Goal: Information Seeking & Learning: Learn about a topic

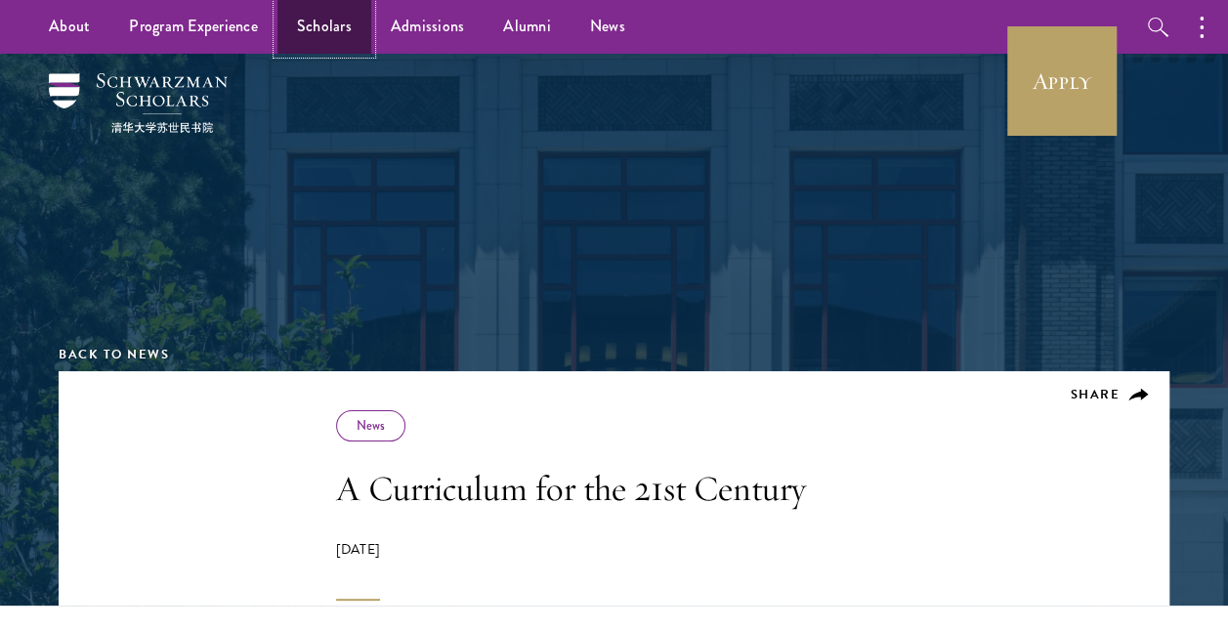
click at [340, 25] on link "Scholars" at bounding box center [324, 27] width 94 height 54
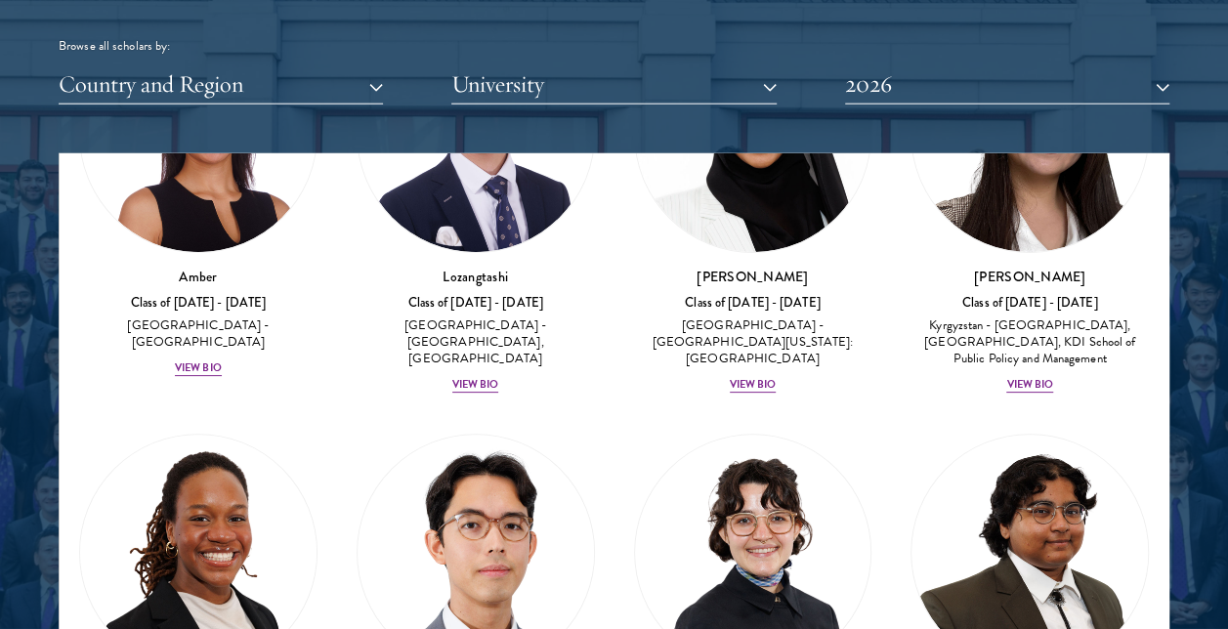
scroll to position [214, 0]
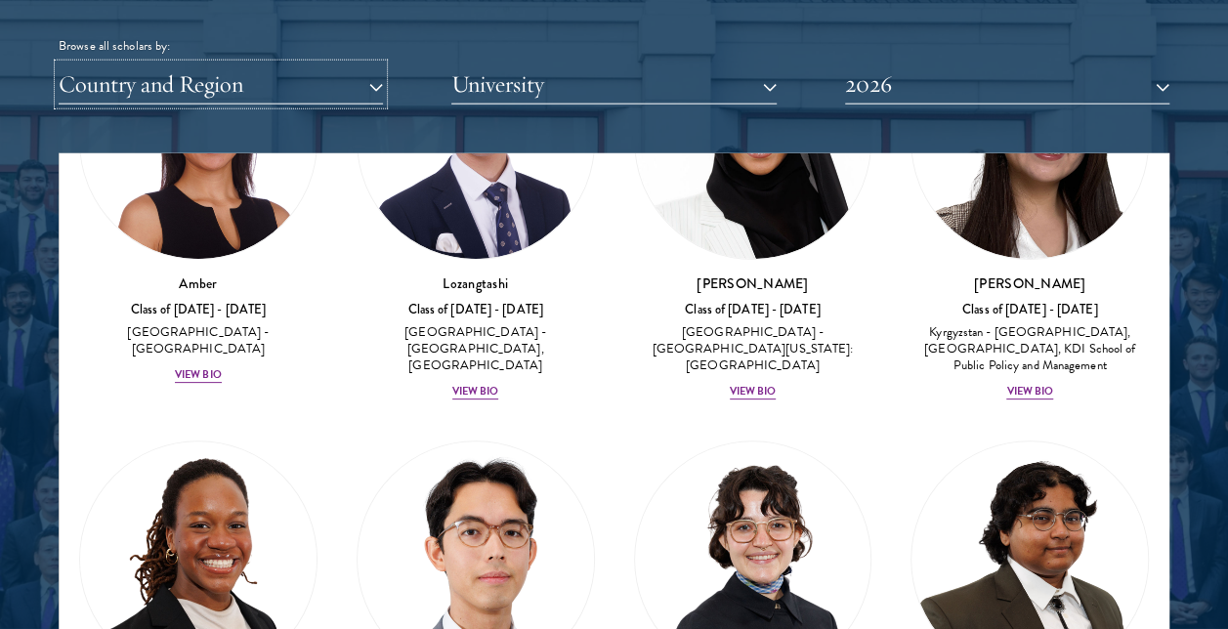
click at [343, 85] on button "Country and Region" at bounding box center [221, 84] width 324 height 40
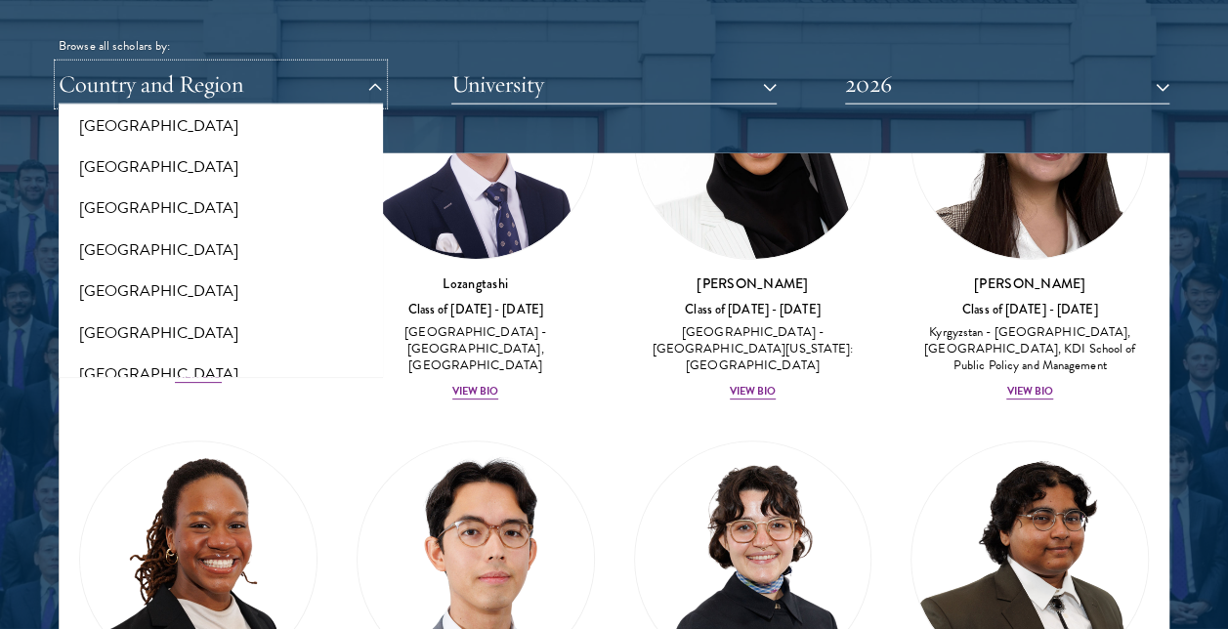
scroll to position [0, 0]
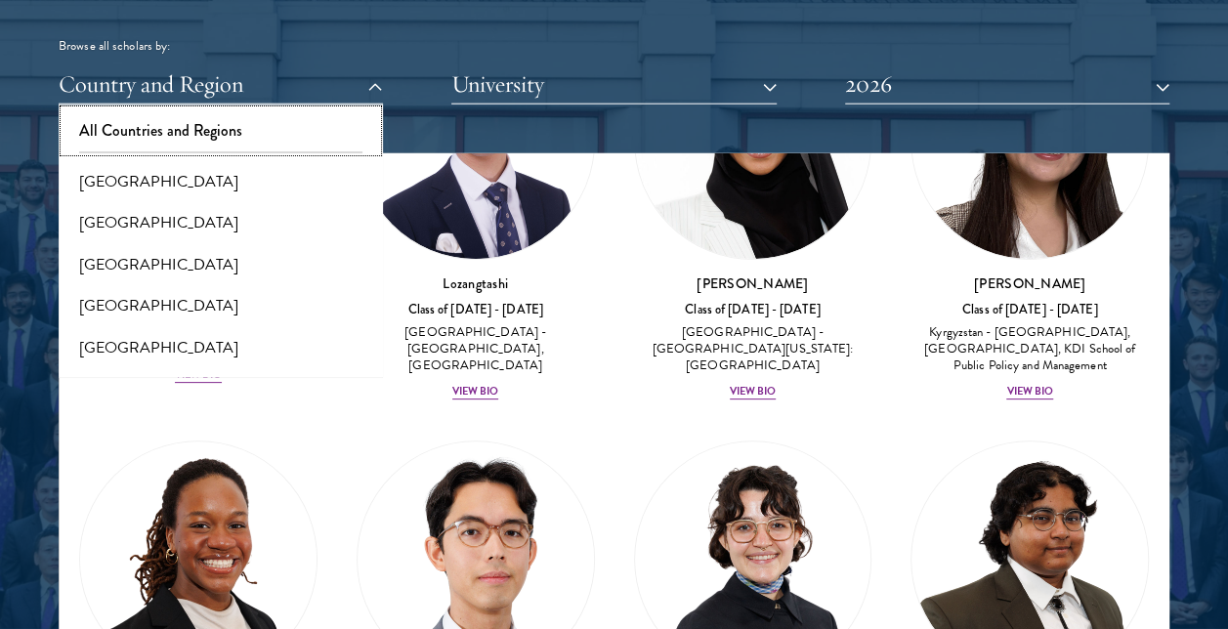
click at [184, 129] on button "All Countries and Regions" at bounding box center [220, 130] width 313 height 41
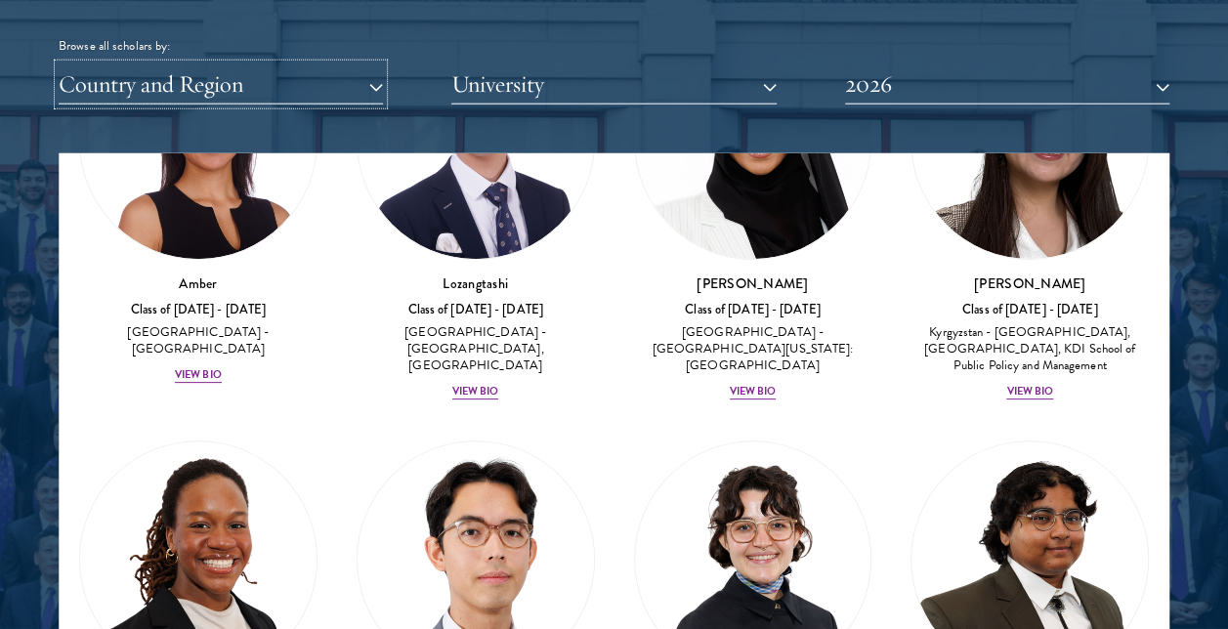
click at [262, 84] on button "Country and Region" at bounding box center [221, 84] width 324 height 40
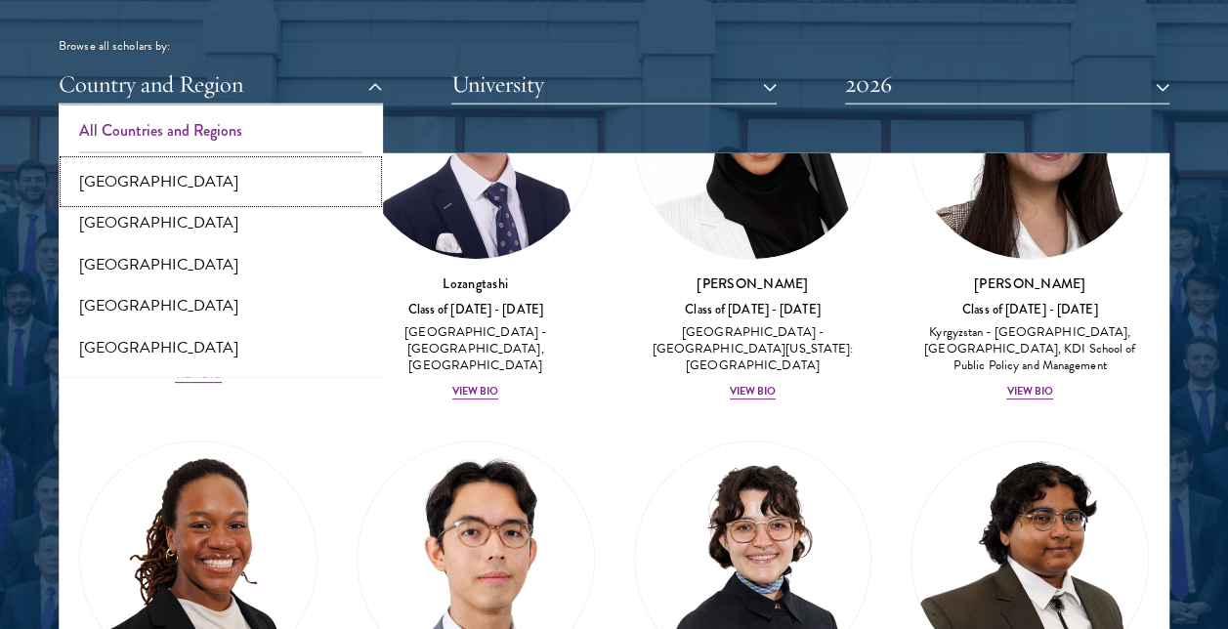
click at [199, 169] on button "[GEOGRAPHIC_DATA]" at bounding box center [220, 181] width 313 height 41
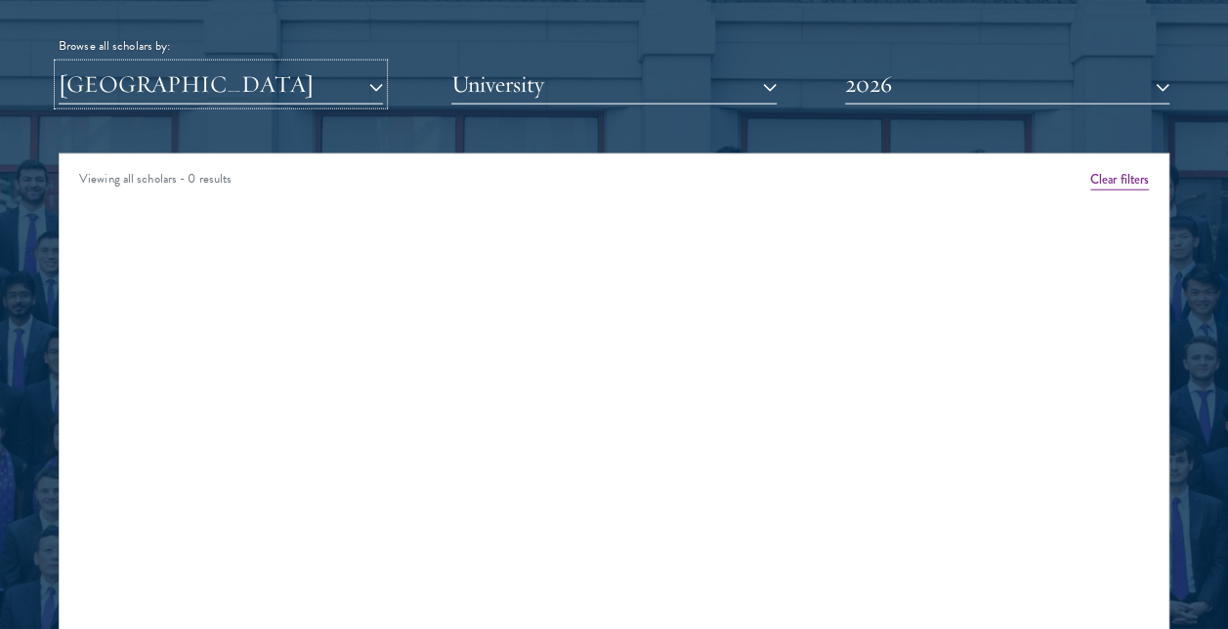
click at [204, 95] on button "[GEOGRAPHIC_DATA]" at bounding box center [221, 84] width 324 height 40
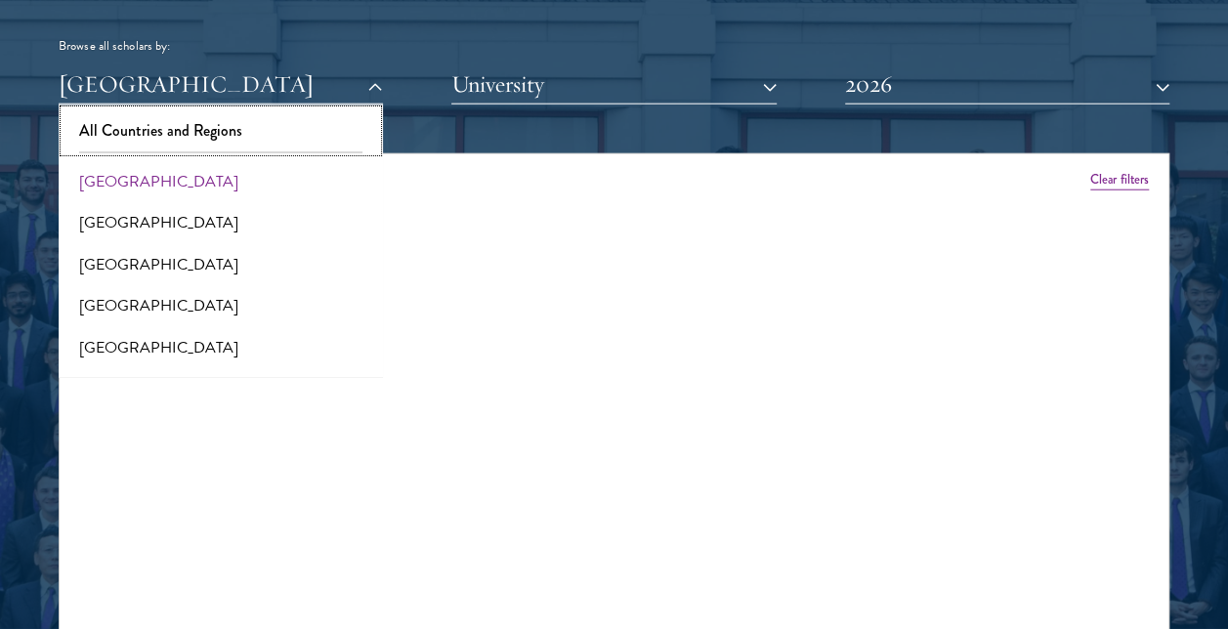
click at [189, 133] on button "All Countries and Regions" at bounding box center [220, 130] width 313 height 41
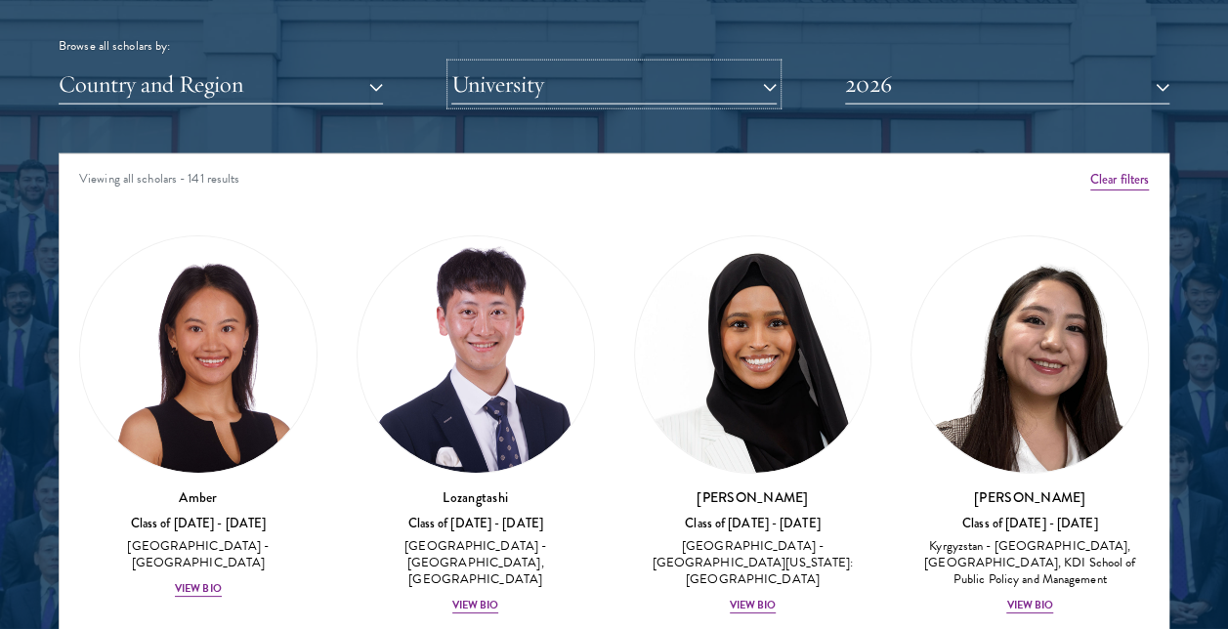
click at [536, 77] on button "University" at bounding box center [613, 84] width 324 height 40
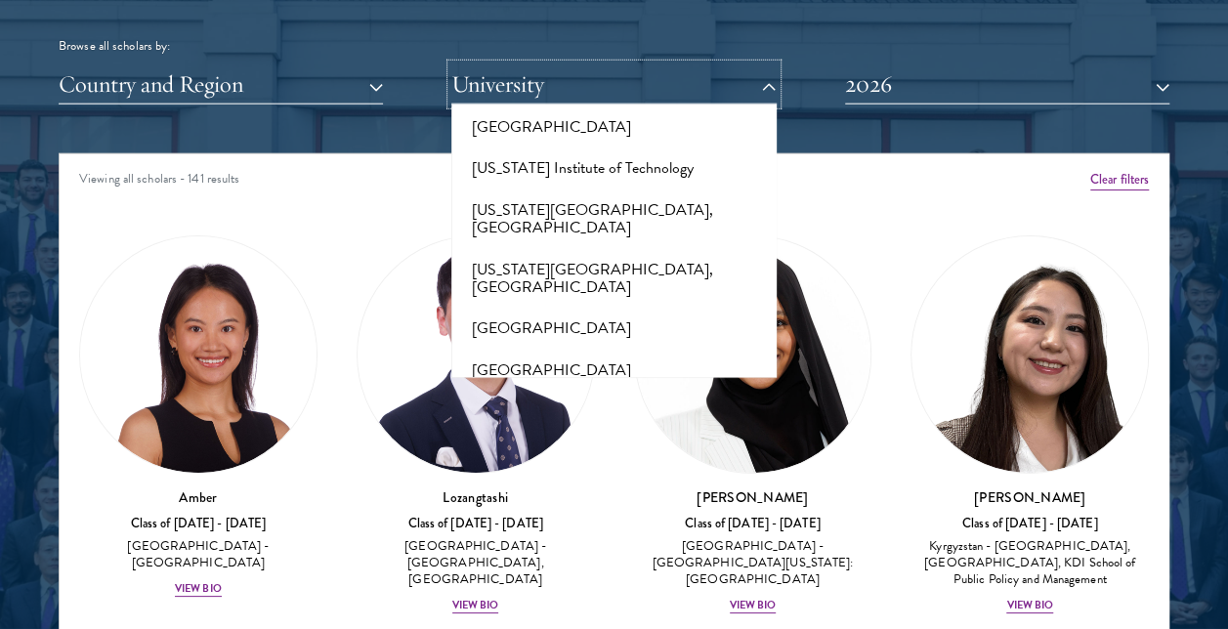
scroll to position [2148, 0]
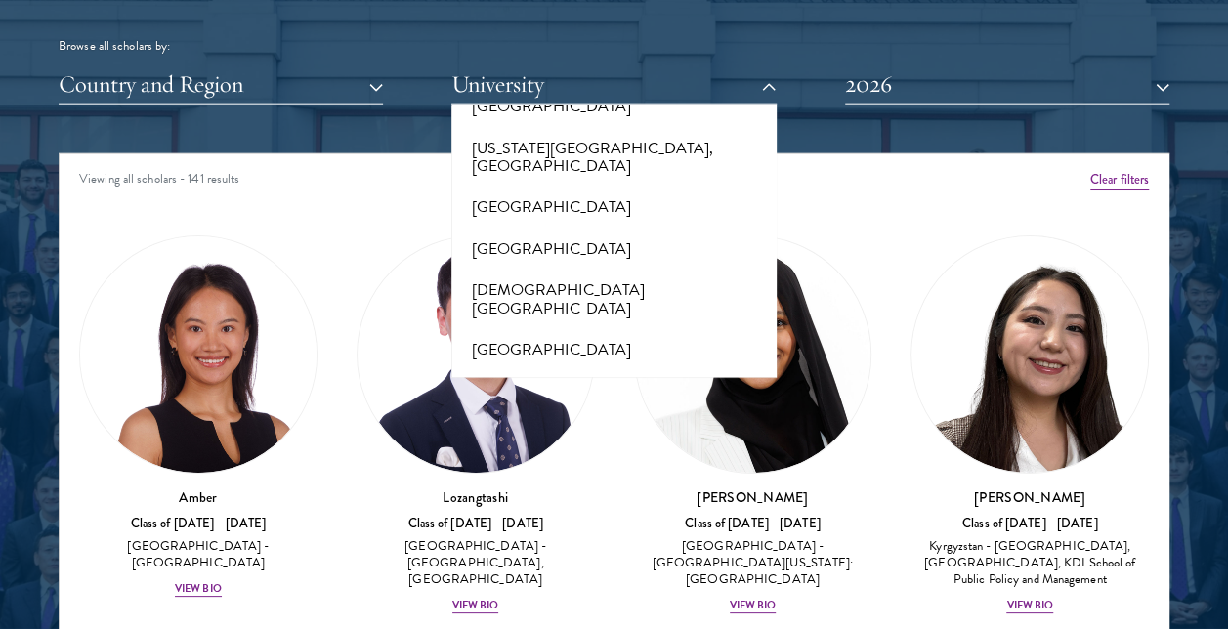
click at [383, 161] on div "Viewing all scholars - 141 results" at bounding box center [614, 181] width 1109 height 55
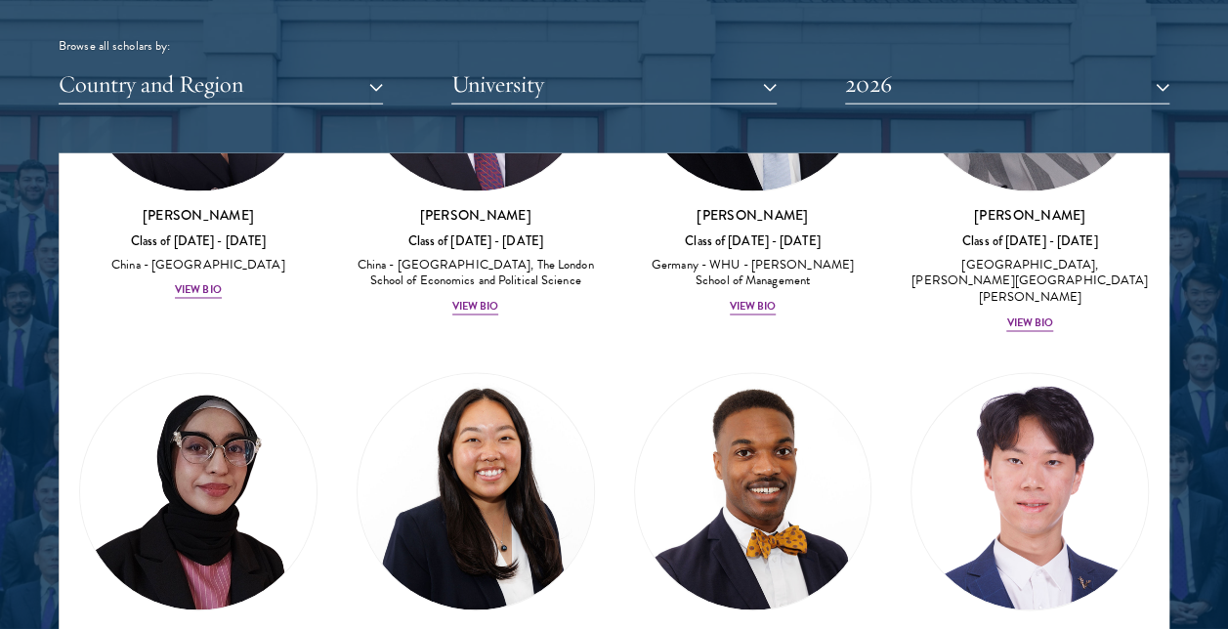
scroll to position [5326, 0]
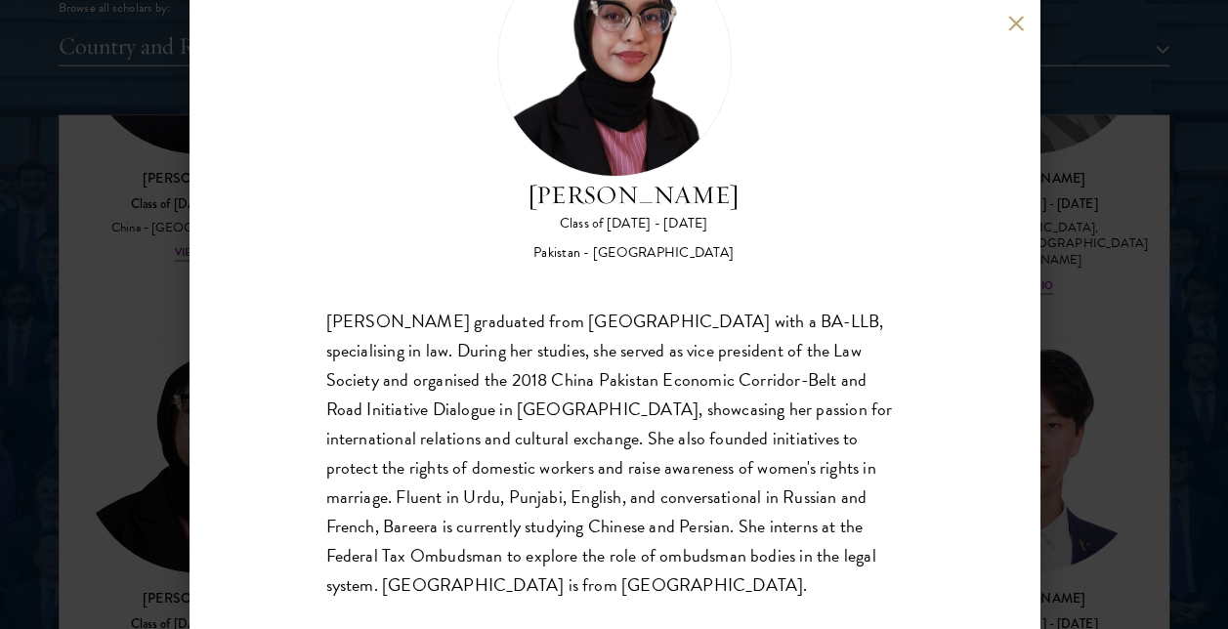
scroll to position [2434, 0]
click at [1014, 22] on button at bounding box center [1016, 23] width 17 height 17
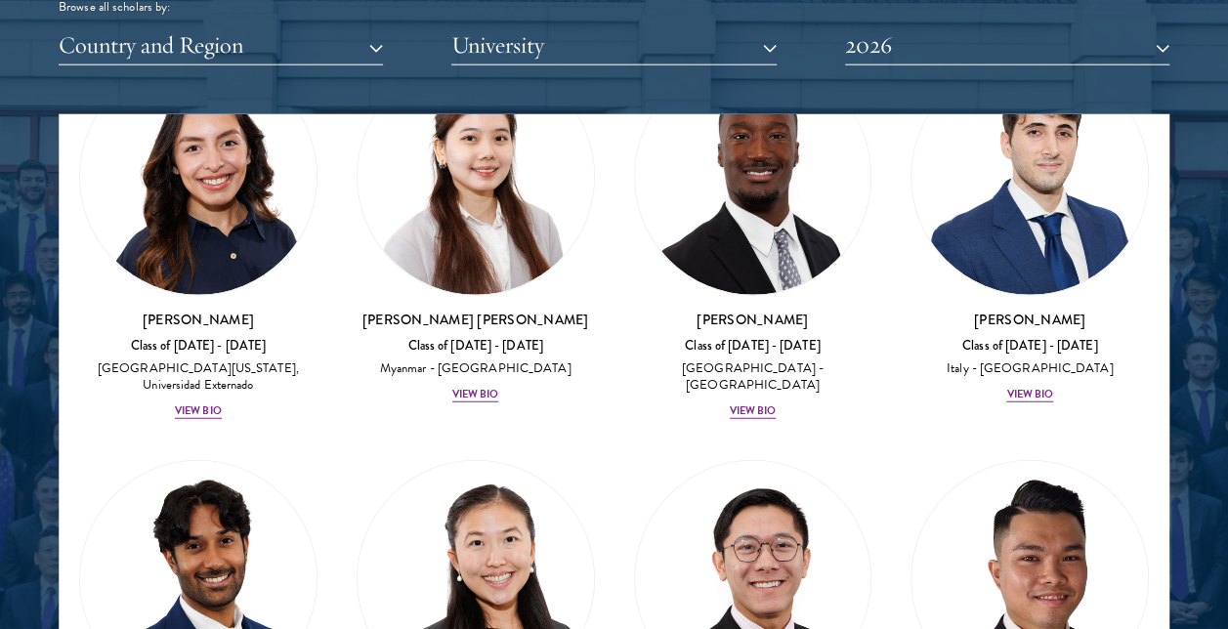
scroll to position [9784, 0]
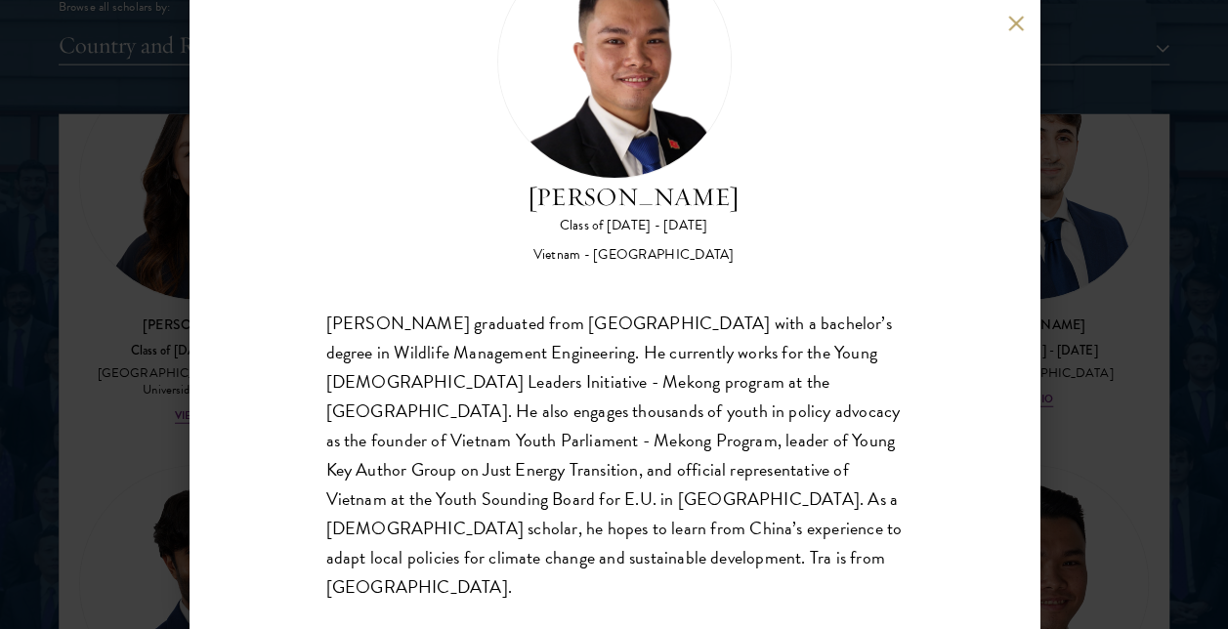
scroll to position [116, 0]
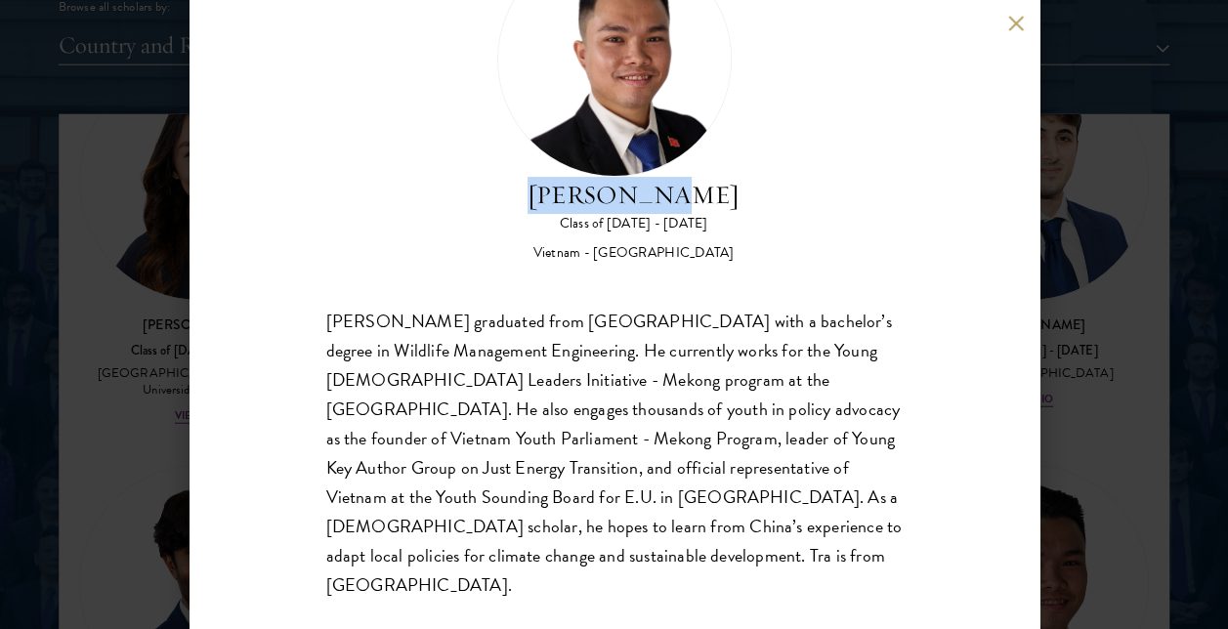
drag, startPoint x: 705, startPoint y: 197, endPoint x: 526, endPoint y: 197, distance: 179.8
click at [526, 197] on div "Tra Nguyen Class of 2025 - 2026 Vietnam - Szent Istvan University" at bounding box center [614, 102] width 576 height 320
copy h2 "Tra Nguyen"
click at [1017, 21] on button at bounding box center [1016, 23] width 17 height 17
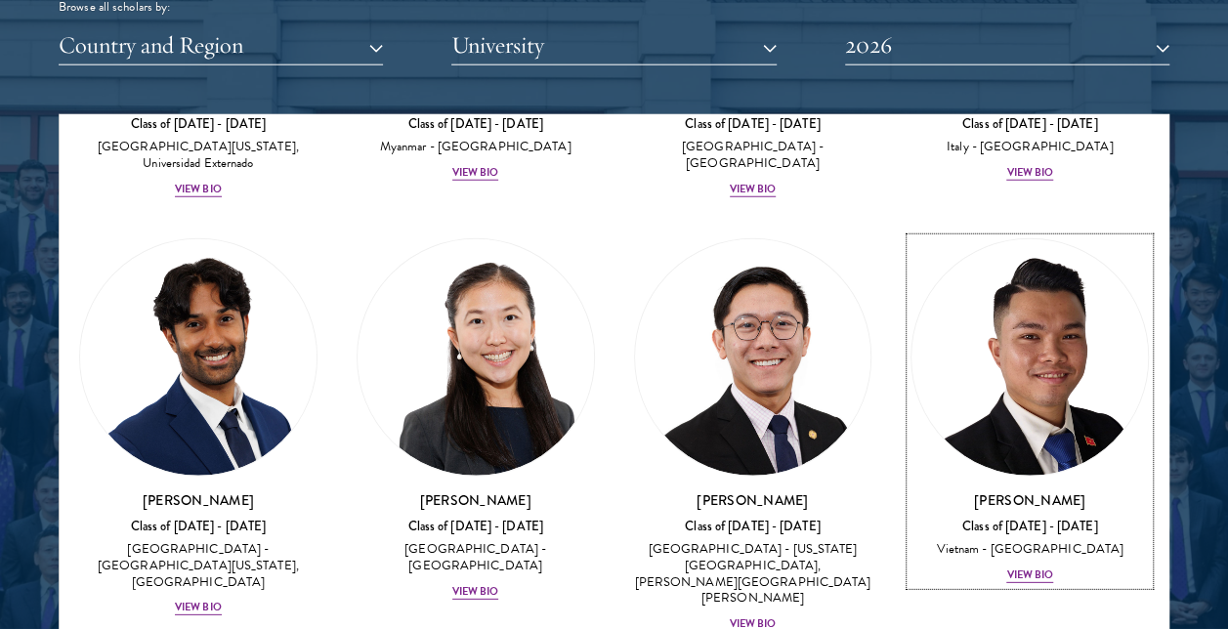
scroll to position [10019, 0]
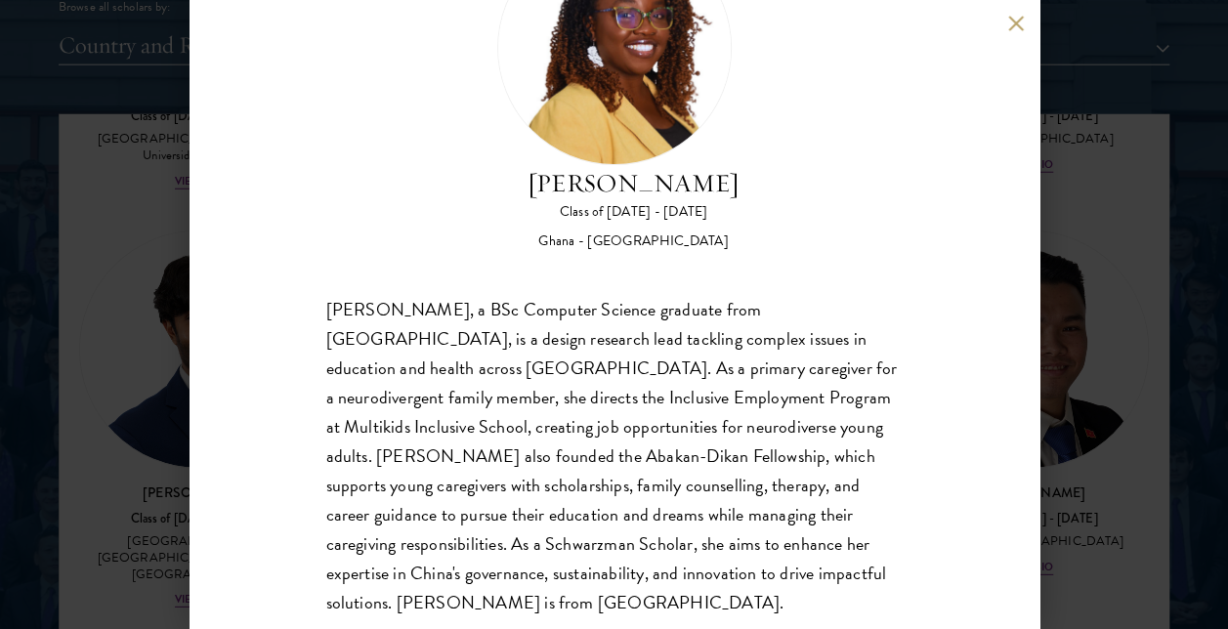
scroll to position [146, 0]
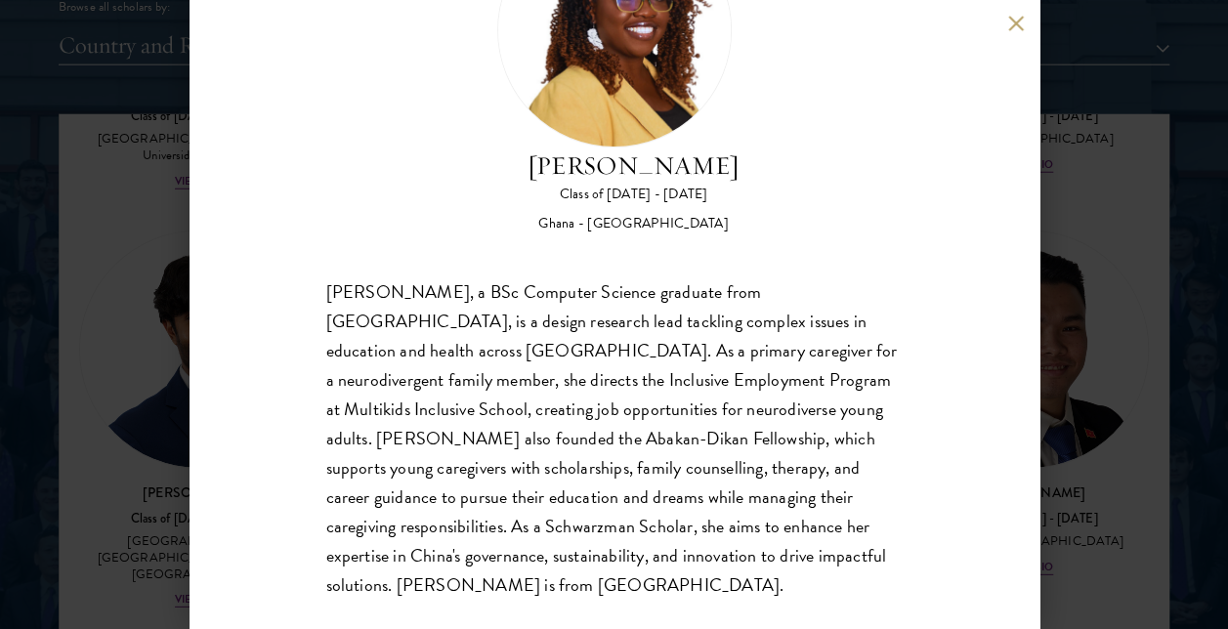
click at [142, 418] on div "Sasha Ofori Class of 2025 - 2026 Ghana - Ashesi University Sasha Ofori, a BSc C…" at bounding box center [614, 314] width 1228 height 629
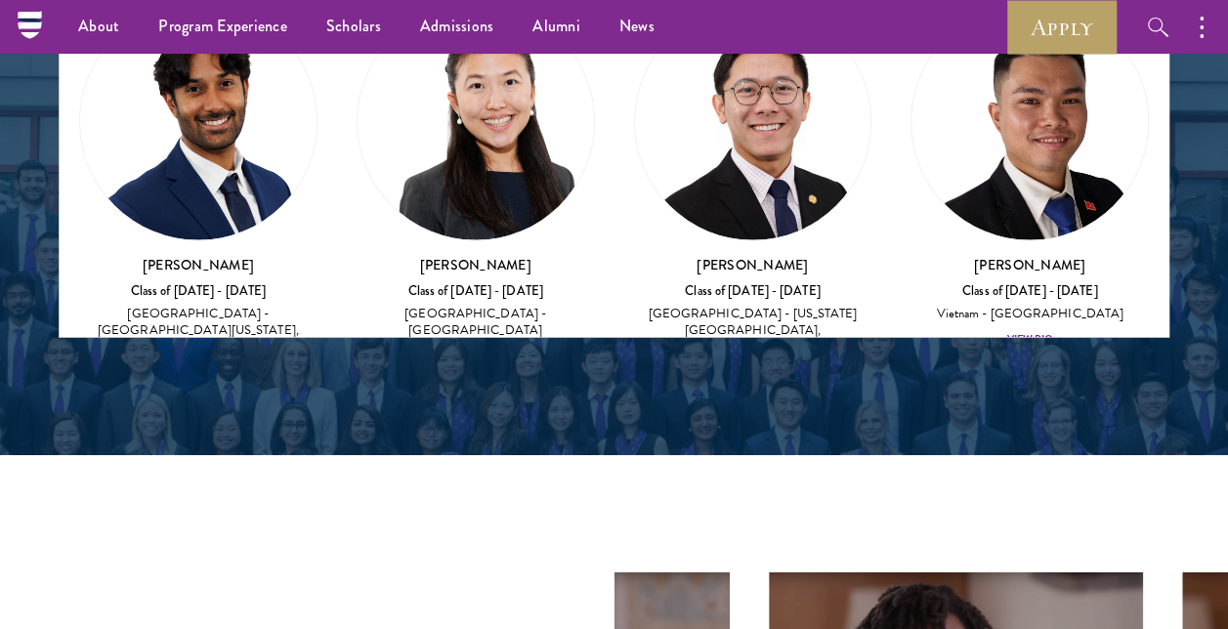
scroll to position [2779, 0]
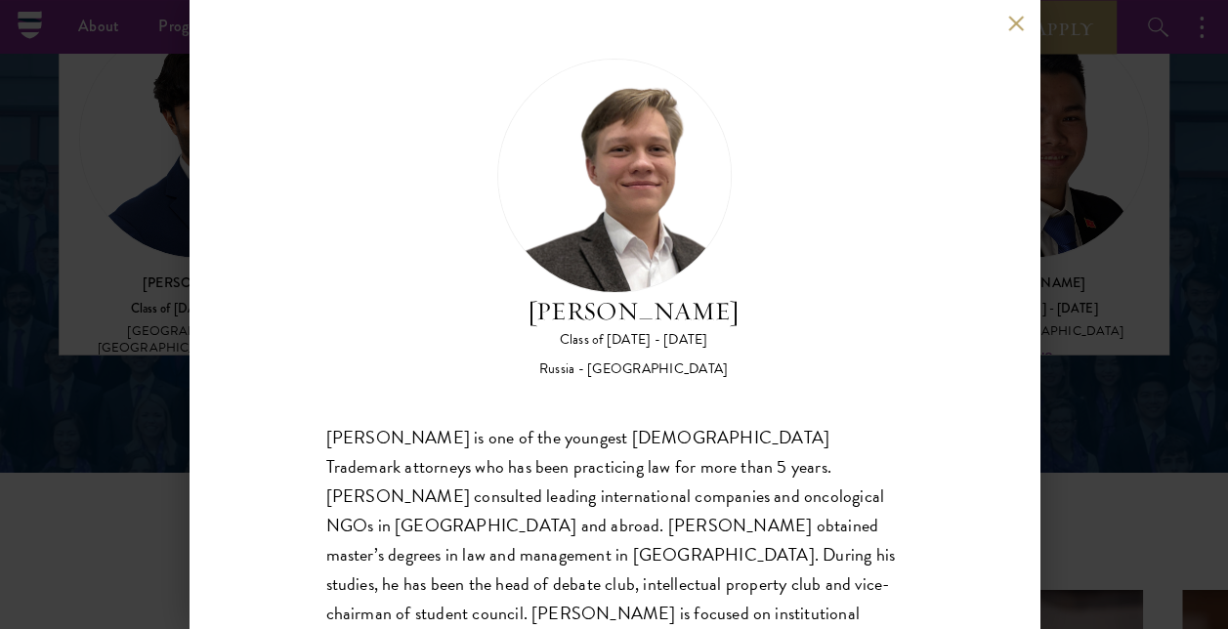
scroll to position [116, 0]
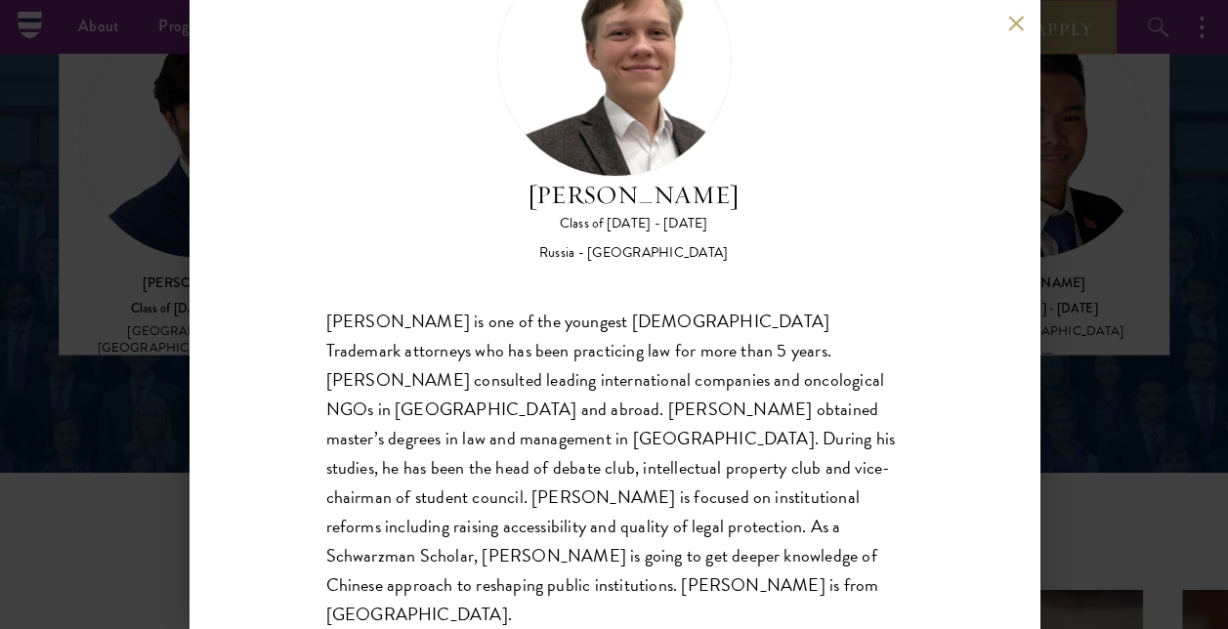
click at [1020, 43] on div "Ivan Nikiforov Class of 2025 - 2026 Russia - Saint Petersburg State University …" at bounding box center [615, 314] width 850 height 629
click at [1019, 32] on div "Ivan Nikiforov Class of 2025 - 2026 Russia - Saint Petersburg State University …" at bounding box center [615, 314] width 850 height 629
drag, startPoint x: 1000, startPoint y: 21, endPoint x: 1034, endPoint y: 18, distance: 34.4
click at [1034, 18] on div "Ivan Nikiforov Class of 2025 - 2026 Russia - Saint Petersburg State University …" at bounding box center [615, 314] width 850 height 629
click at [1022, 18] on button at bounding box center [1016, 23] width 17 height 17
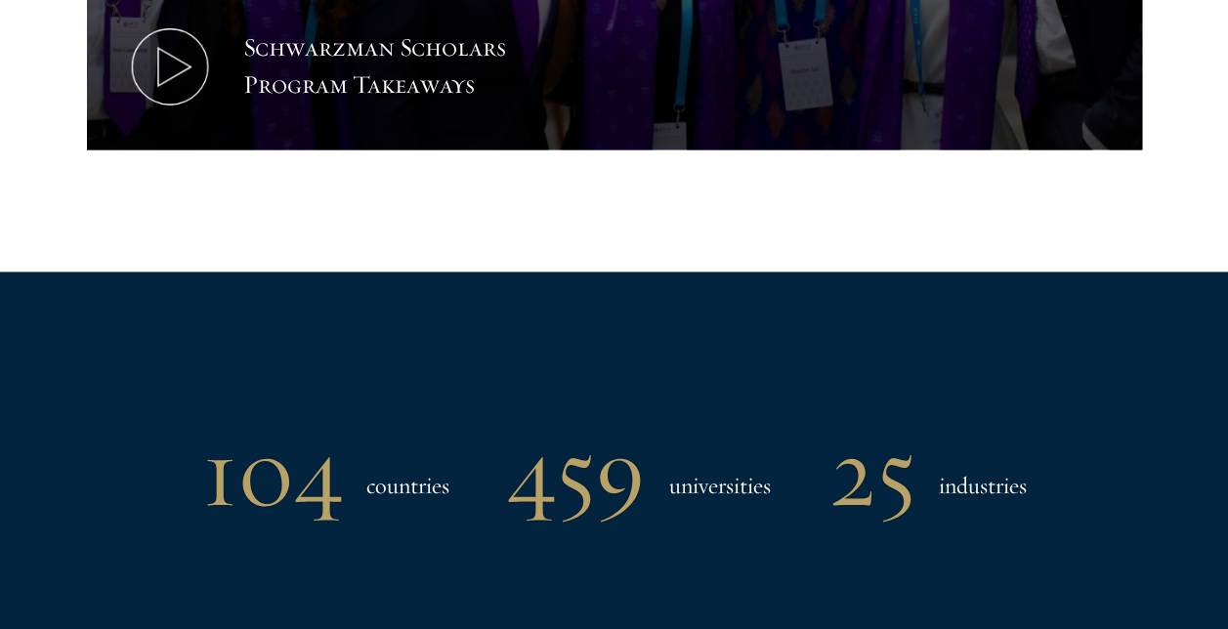
scroll to position [1362, 0]
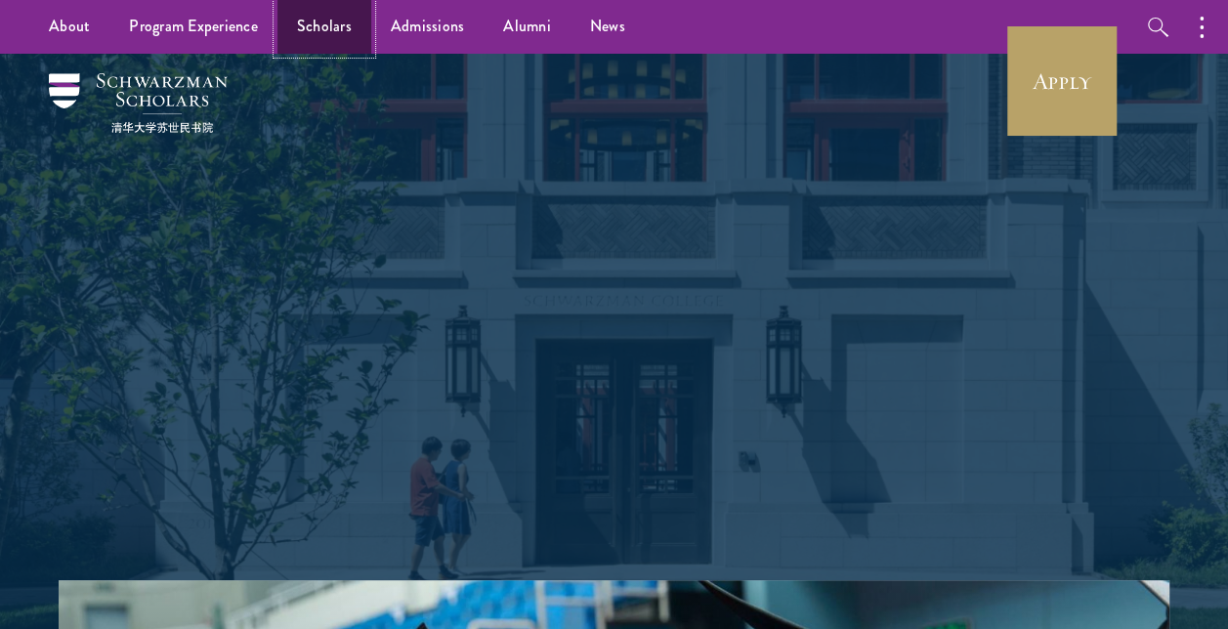
click at [336, 27] on link "Scholars" at bounding box center [324, 27] width 94 height 54
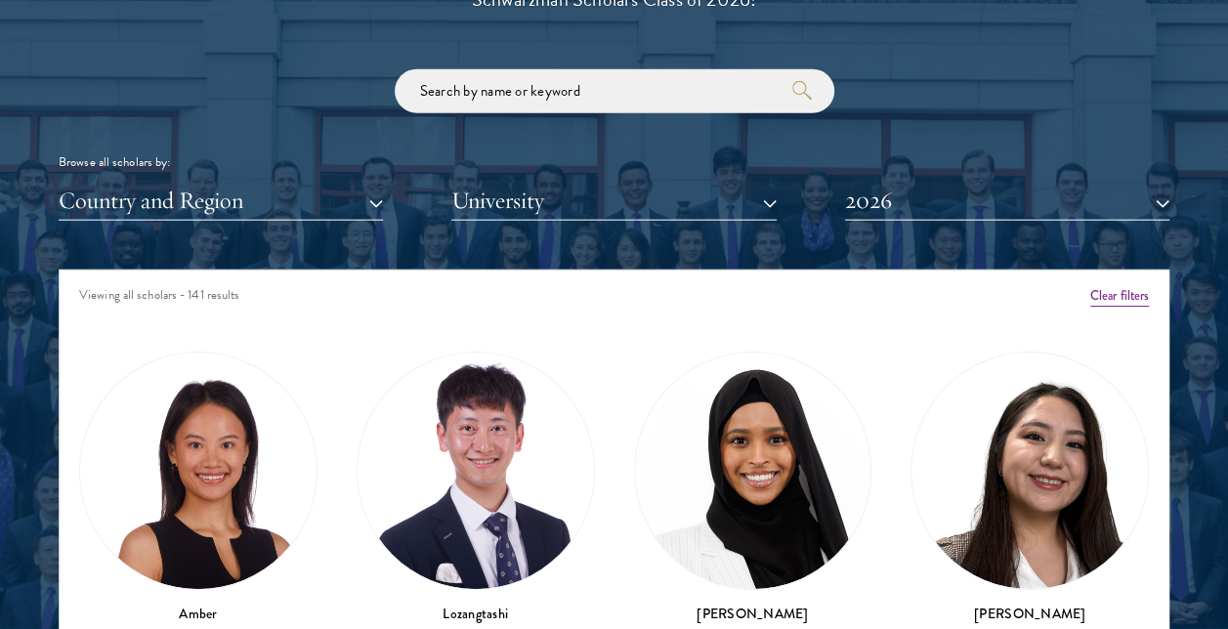
scroll to position [2329, 0]
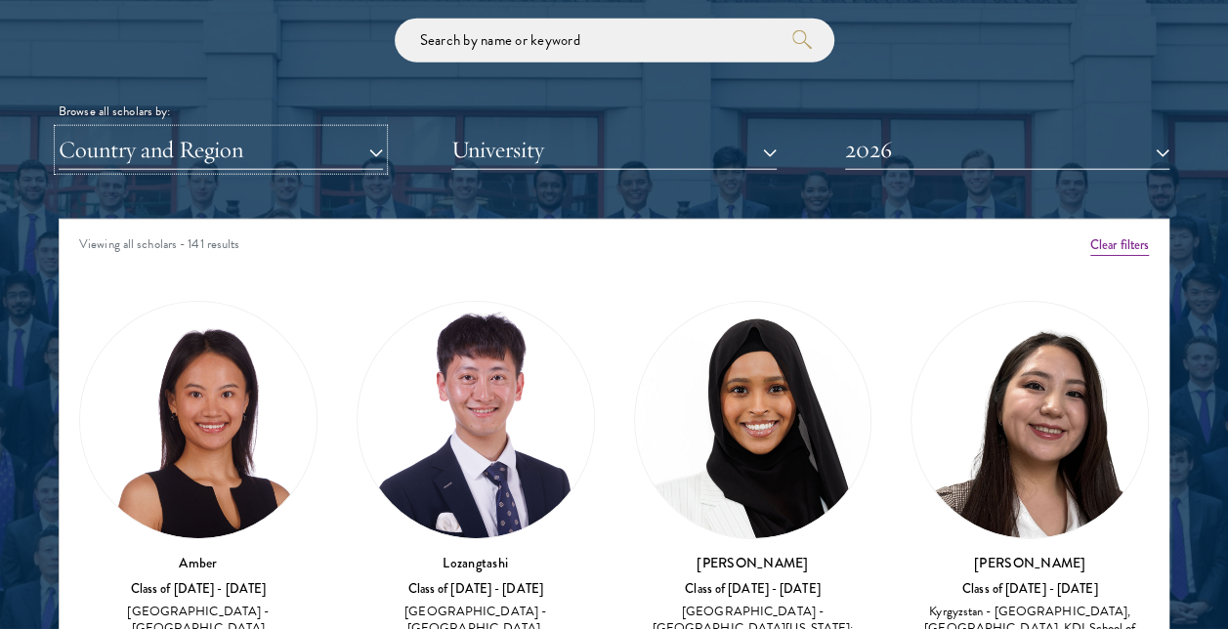
click at [319, 149] on button "Country and Region" at bounding box center [221, 150] width 324 height 40
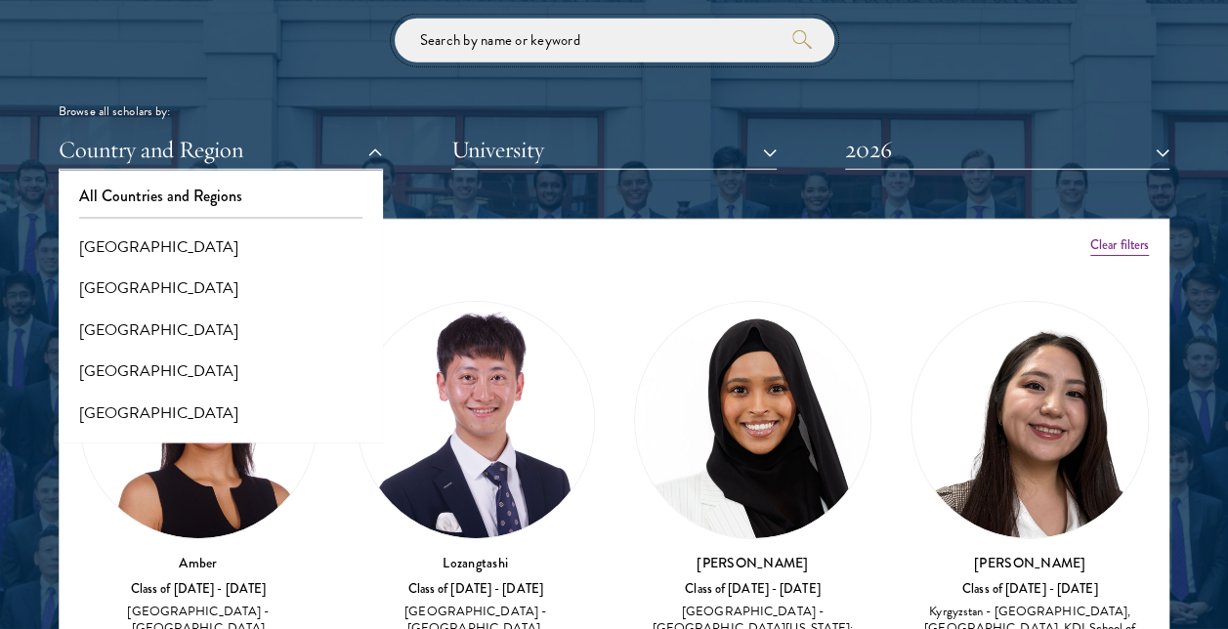
click at [535, 37] on input "search" at bounding box center [615, 41] width 440 height 44
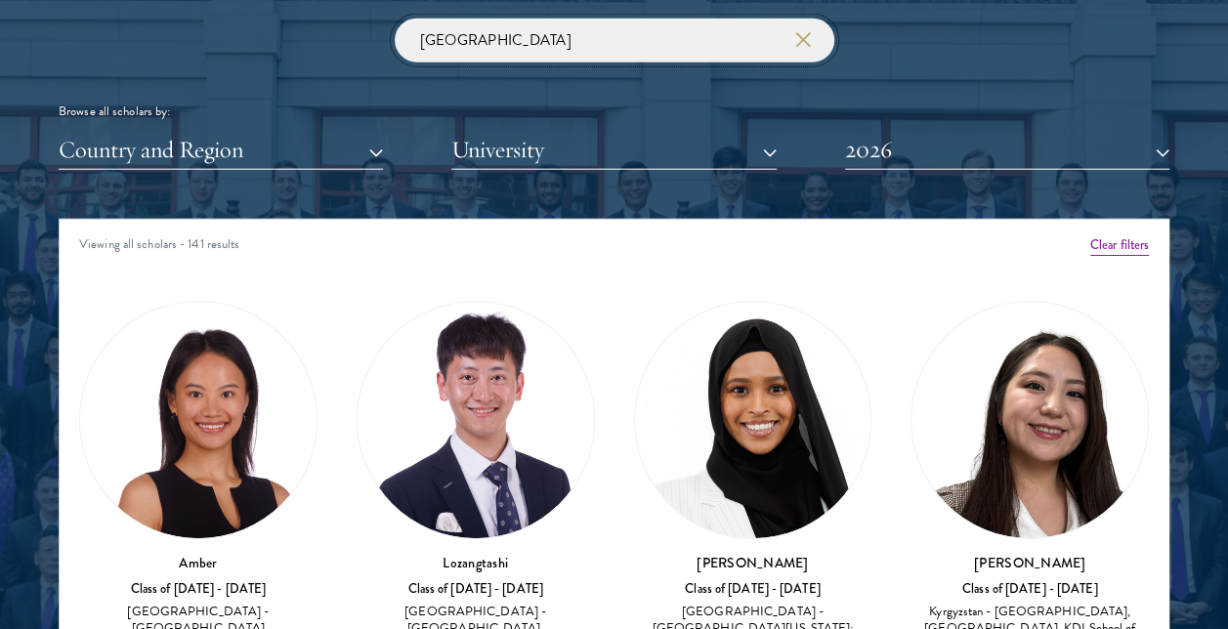
type input "nepal"
click button "submit" at bounding box center [0, 0] width 0 height 0
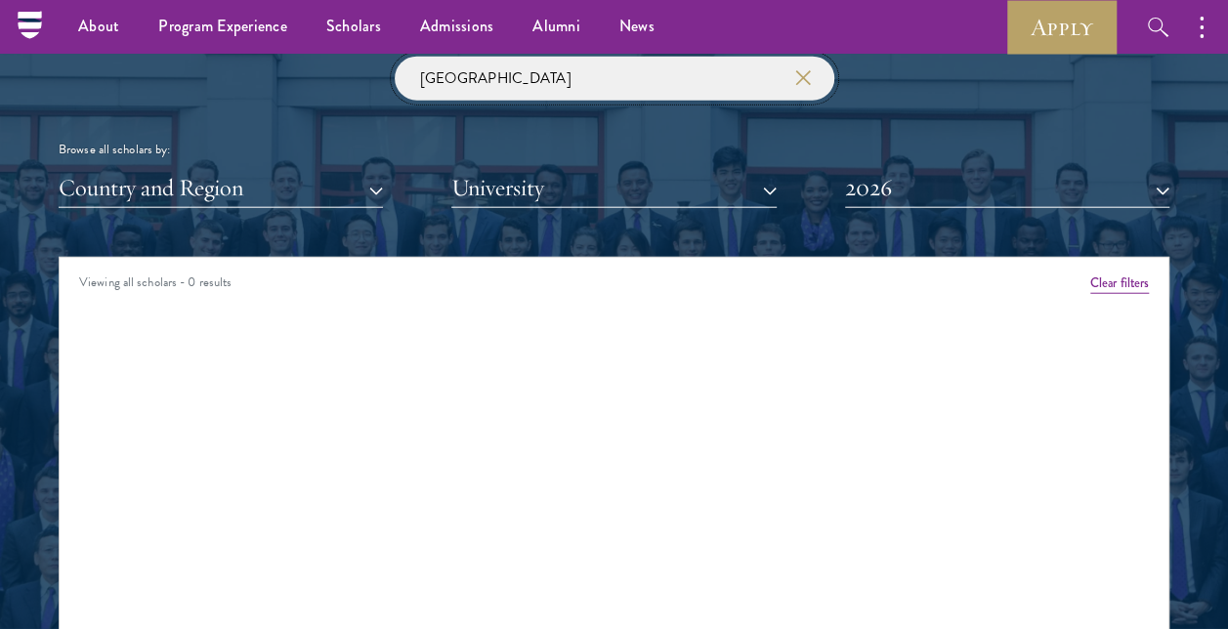
scroll to position [2288, 0]
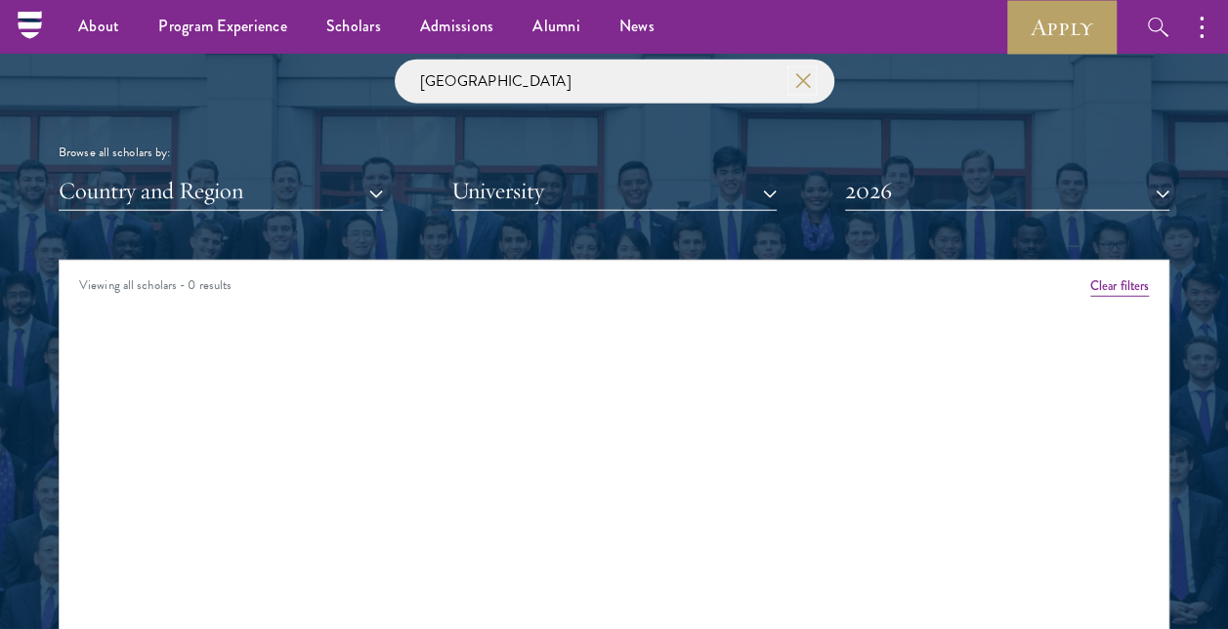
click at [811, 78] on button "button" at bounding box center [802, 81] width 20 height 20
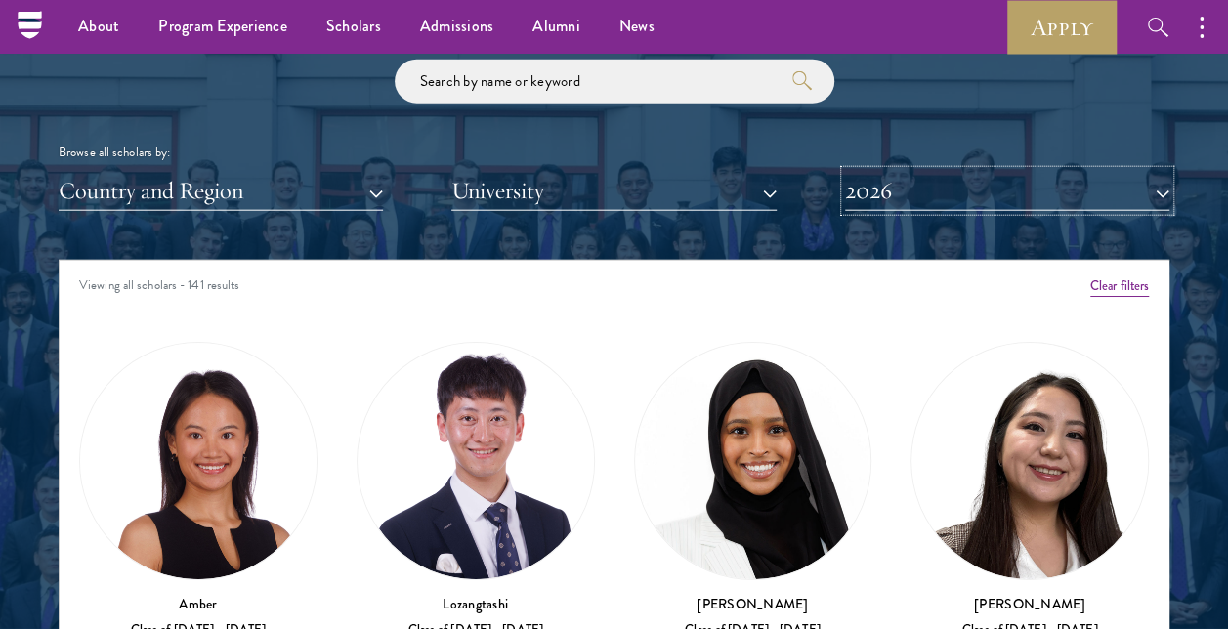
click at [932, 185] on button "2026" at bounding box center [1007, 191] width 324 height 40
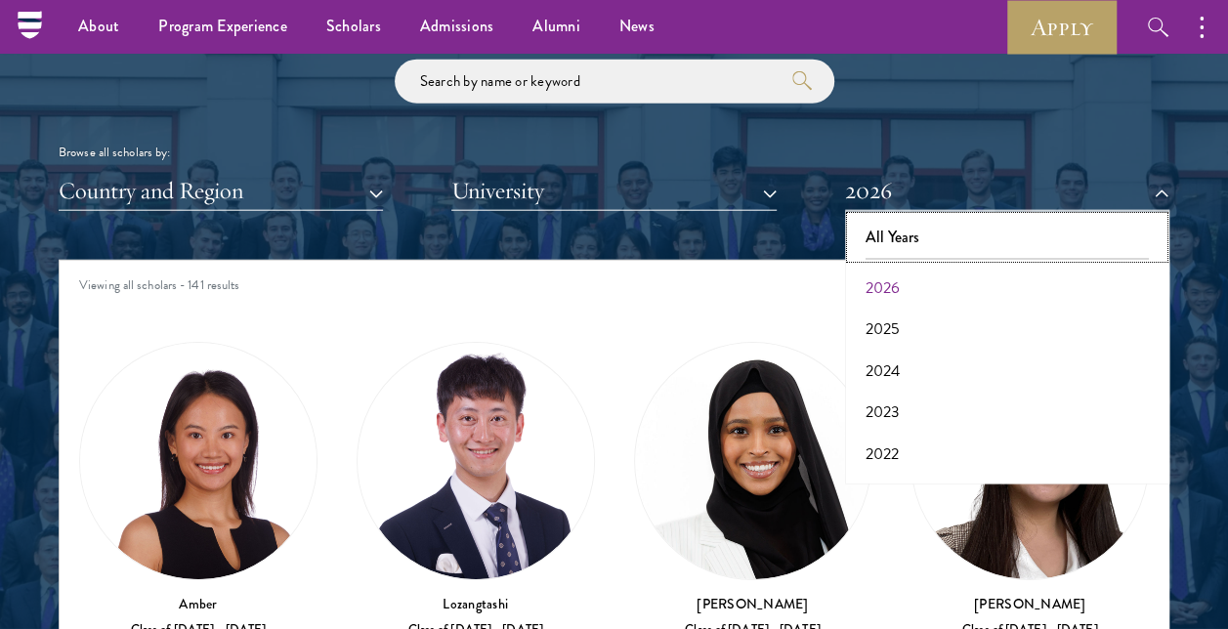
click at [909, 241] on button "All Years" at bounding box center [1007, 237] width 313 height 41
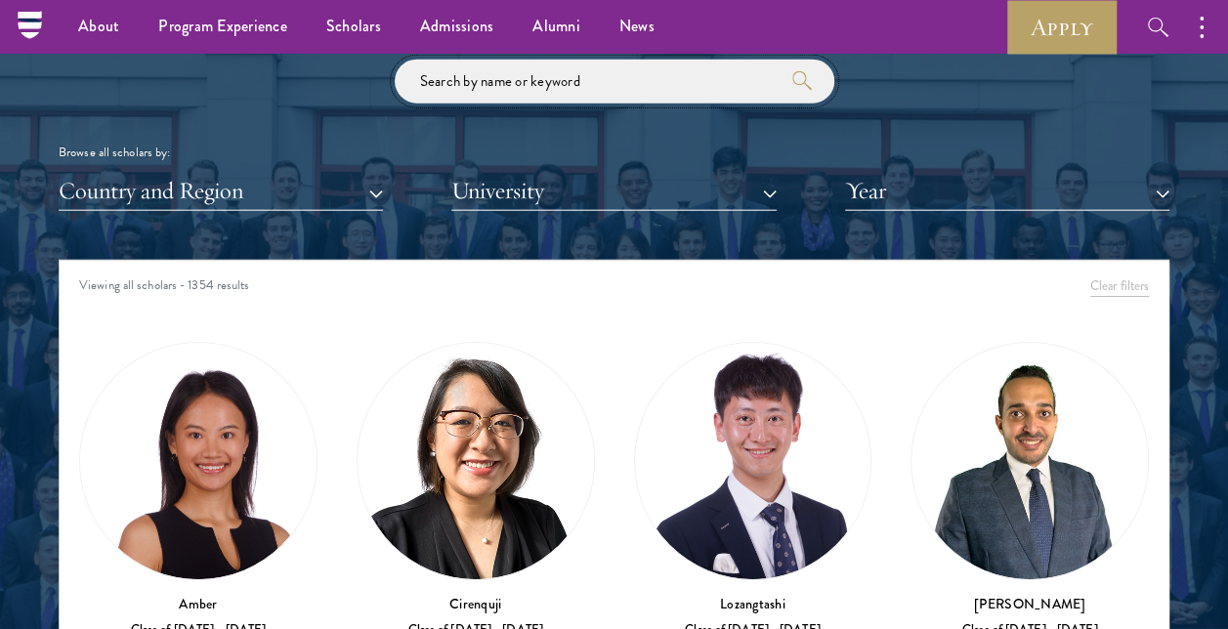
click at [694, 100] on input "search" at bounding box center [615, 82] width 440 height 44
type input "nepal"
click button "submit" at bounding box center [0, 0] width 0 height 0
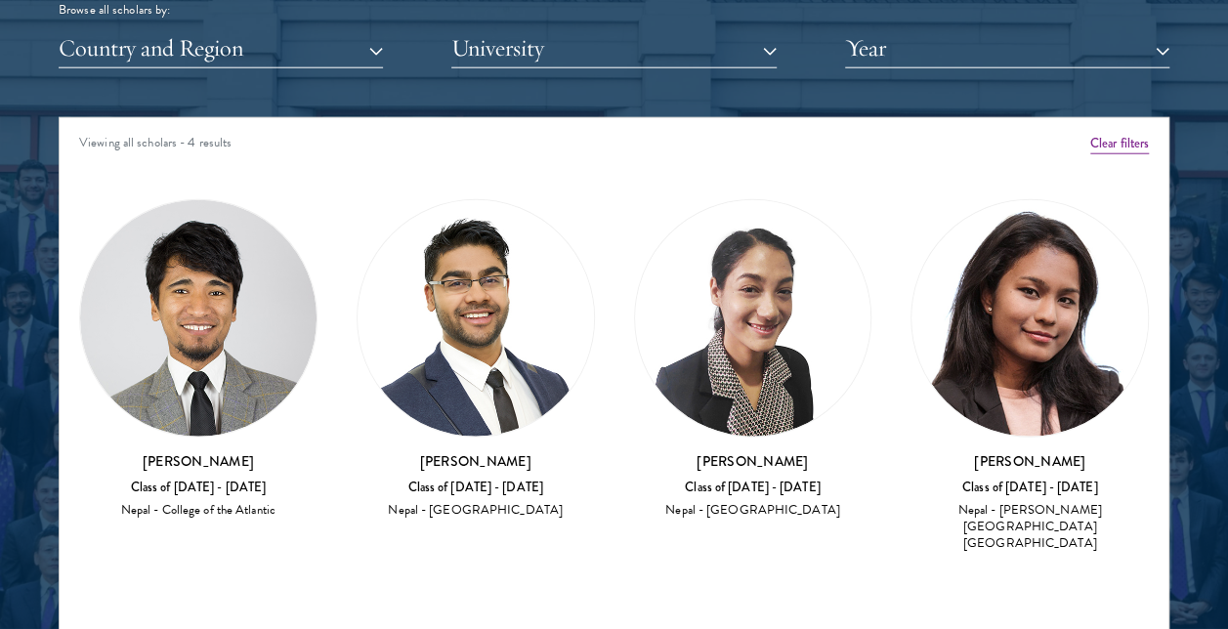
scroll to position [2435, 0]
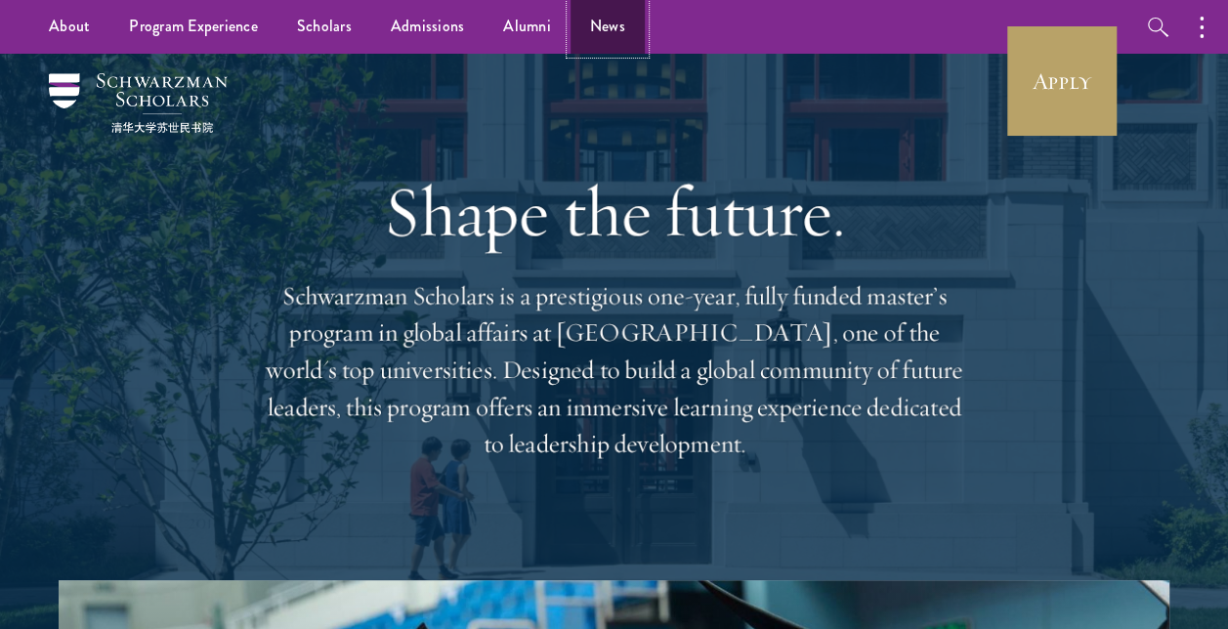
click at [612, 16] on link "News" at bounding box center [608, 27] width 74 height 54
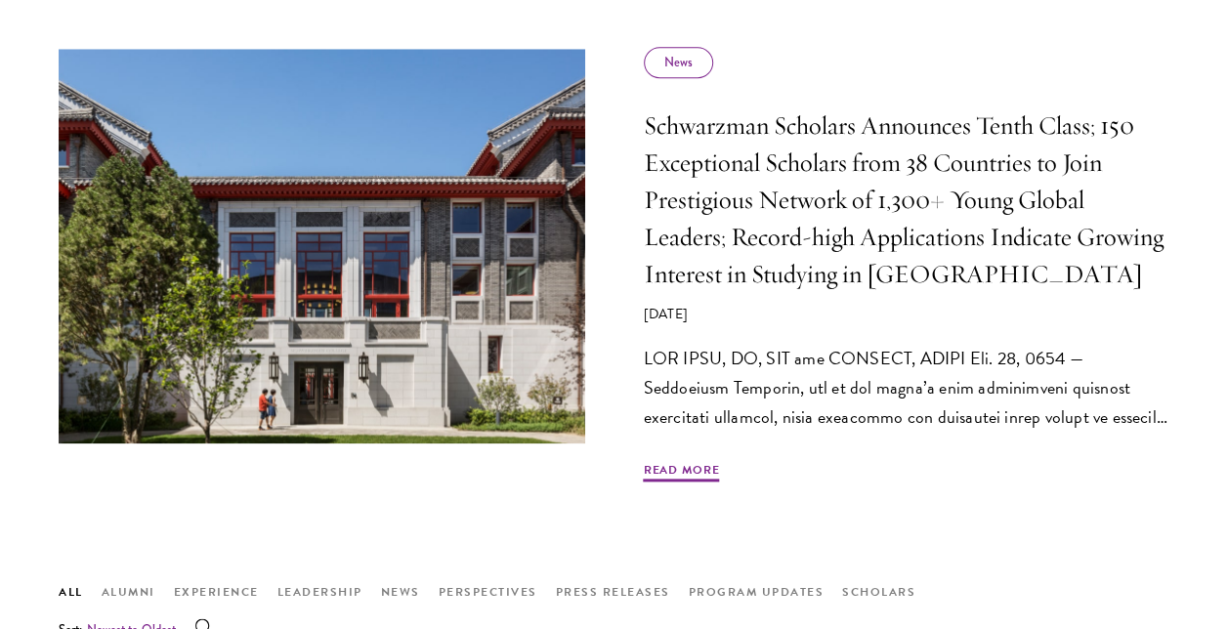
scroll to position [1762, 0]
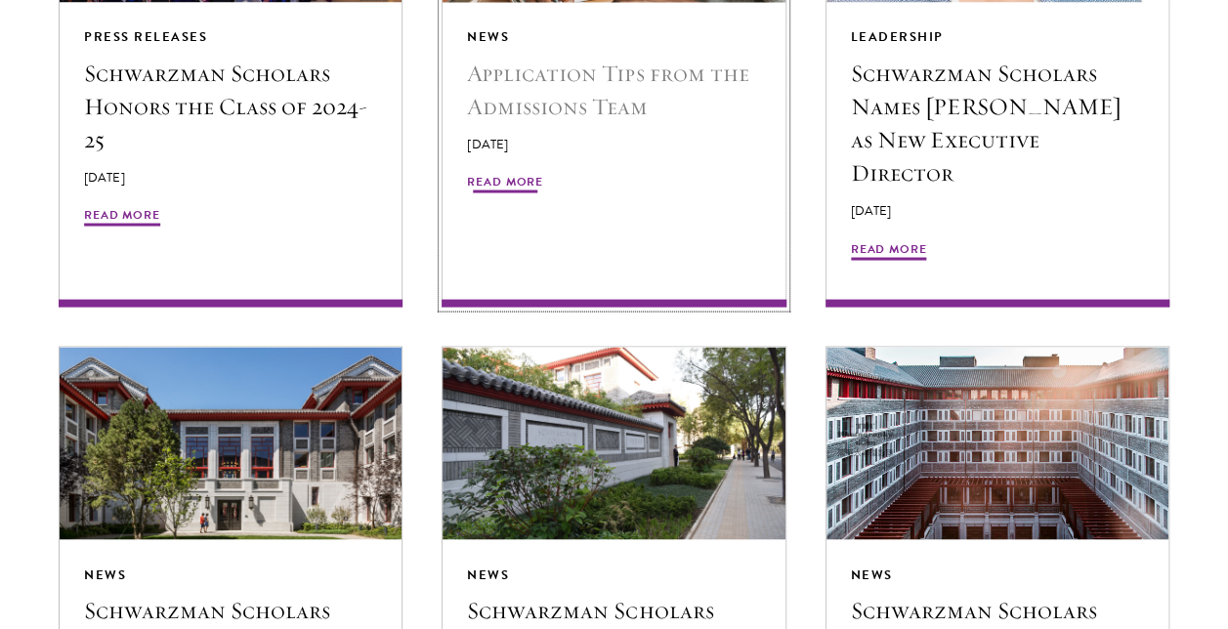
click at [524, 176] on span "Read More" at bounding box center [505, 183] width 76 height 23
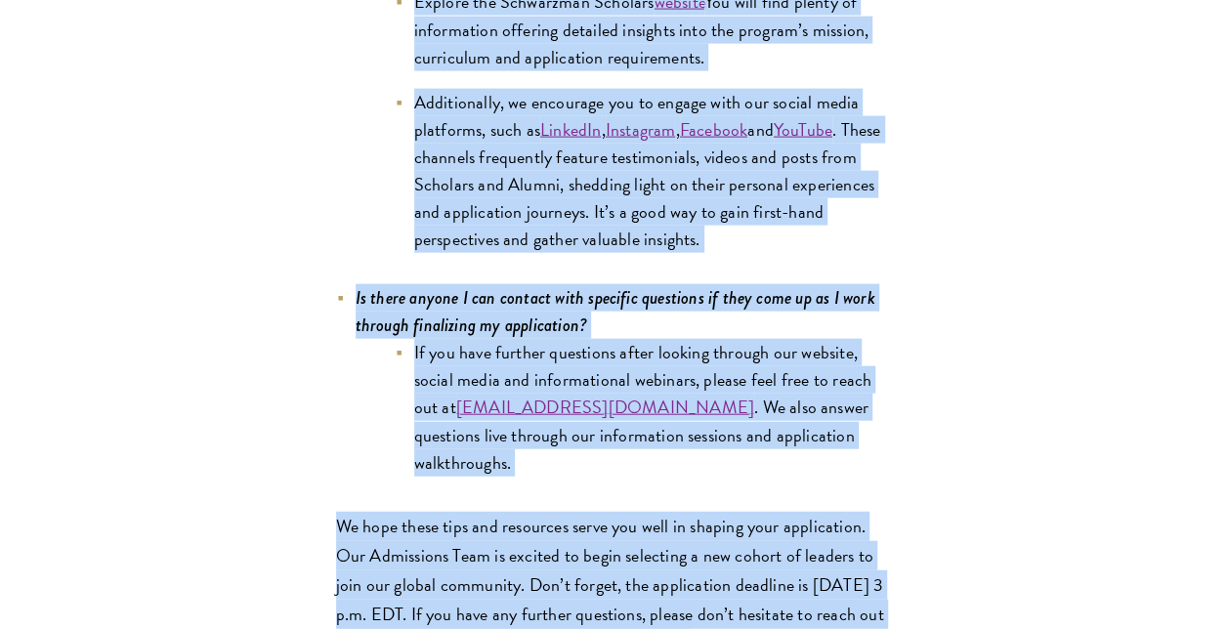
scroll to position [9689, 0]
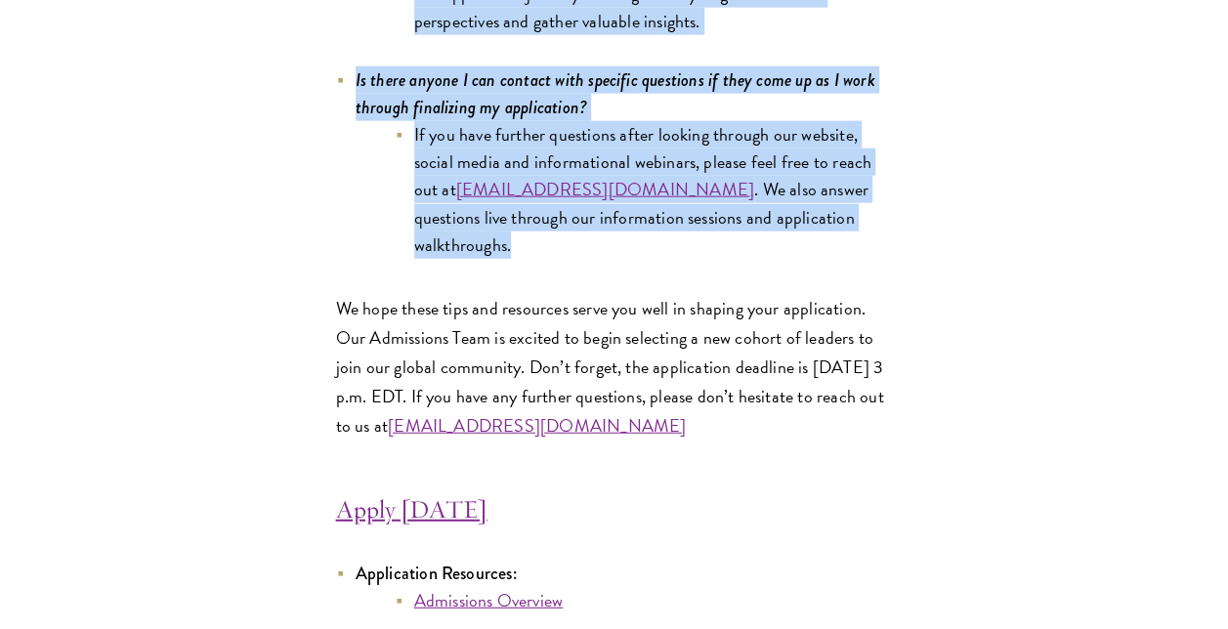
drag, startPoint x: 434, startPoint y: 358, endPoint x: 817, endPoint y: 114, distance: 453.7
copy div "loremips dolo sitametcons adipisci elit, seddoe, tem incididunt. Utl Etdolorema…"
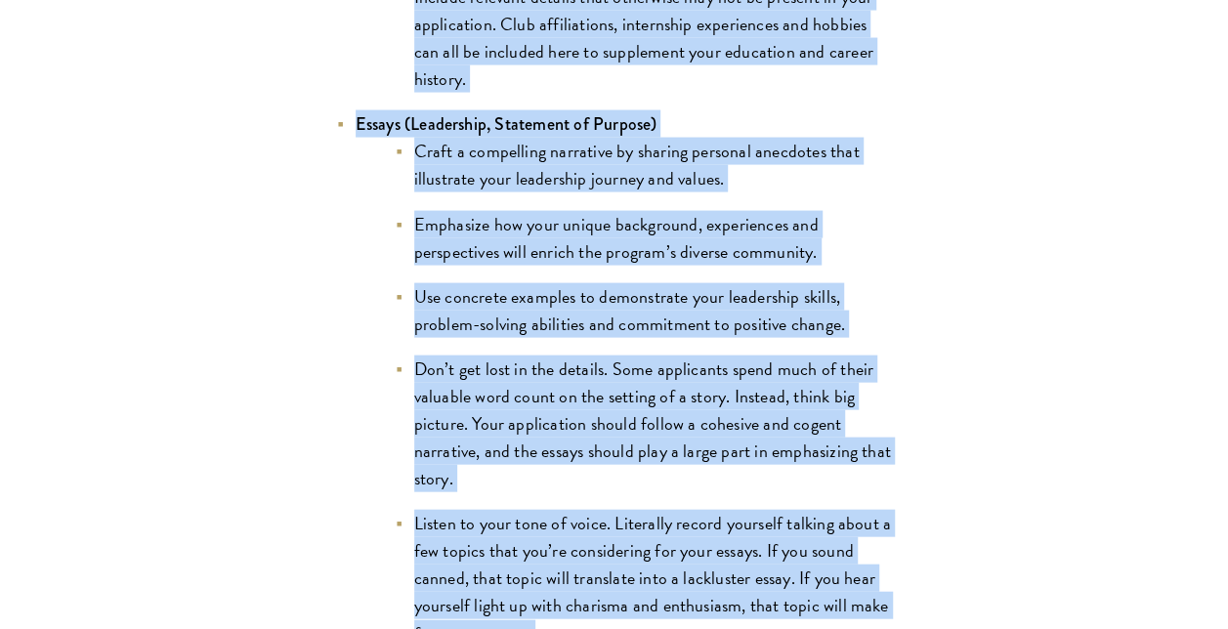
scroll to position [1940, 0]
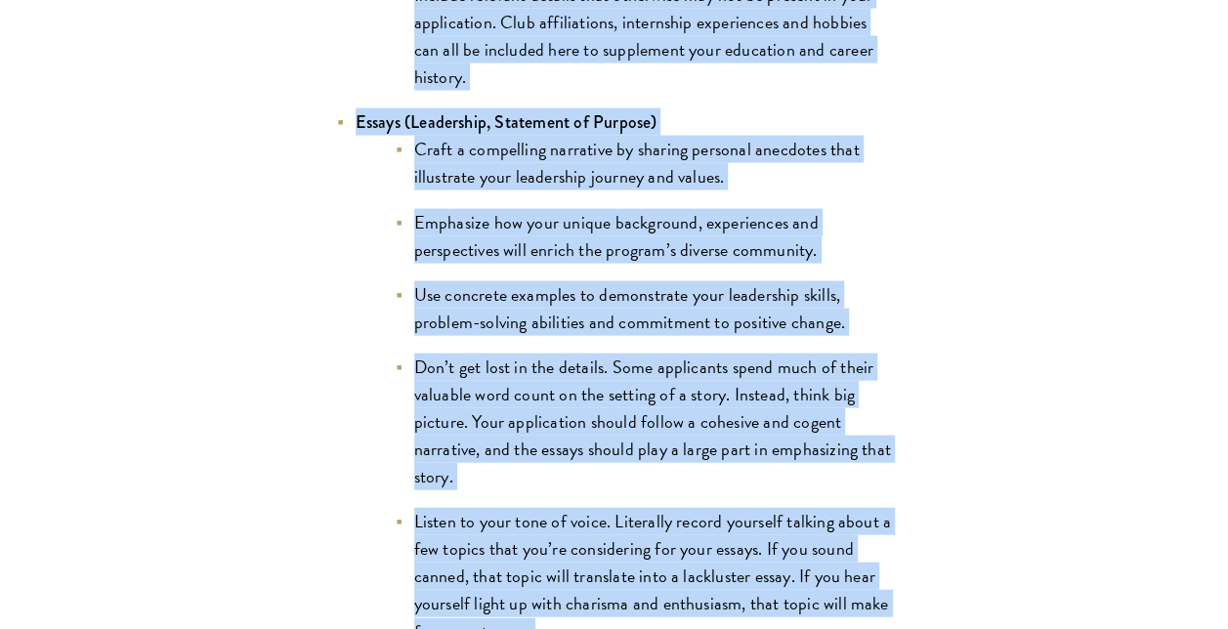
click at [428, 449] on li "Don’t get lost in the details. Some applicants spend much of their valuable wor…" at bounding box center [644, 422] width 498 height 137
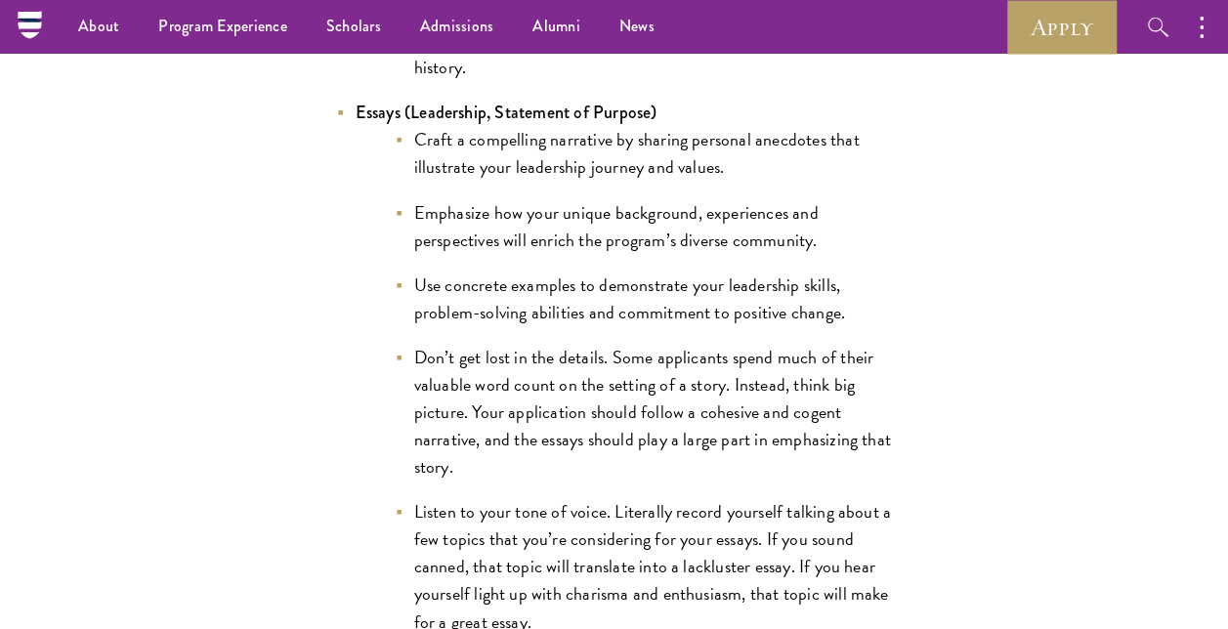
scroll to position [1948, 0]
